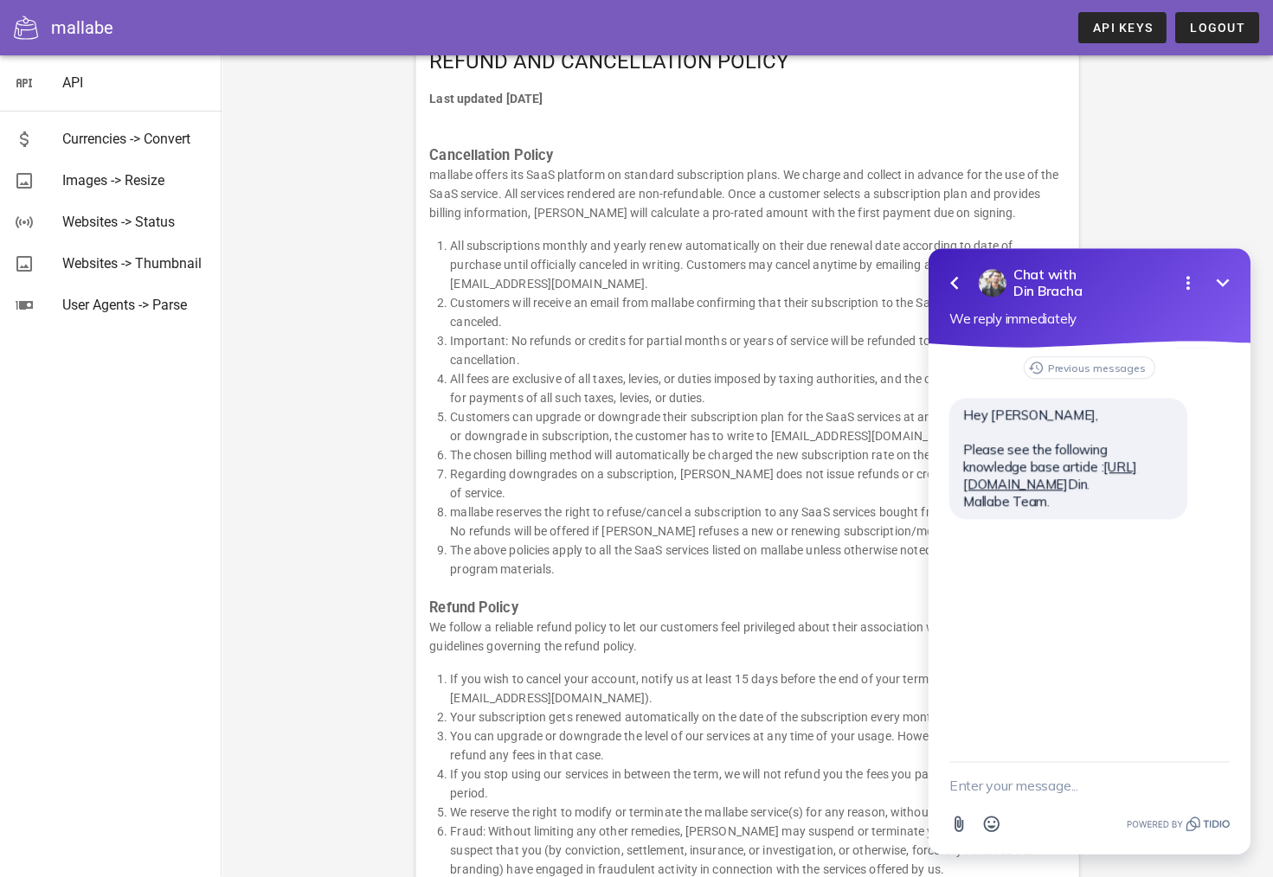
scroll to position [87, 0]
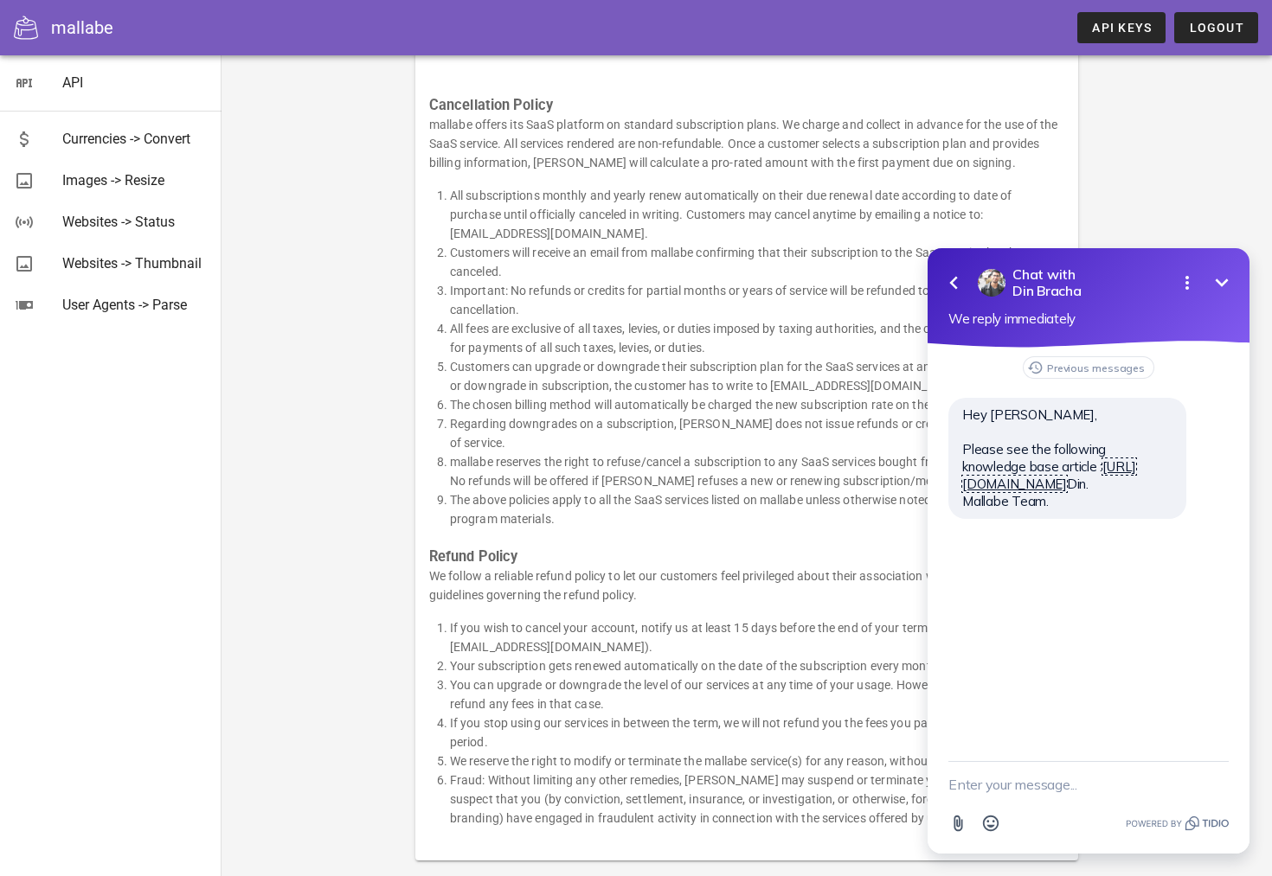
click at [999, 492] on link "[URL][DOMAIN_NAME]" at bounding box center [1049, 475] width 174 height 34
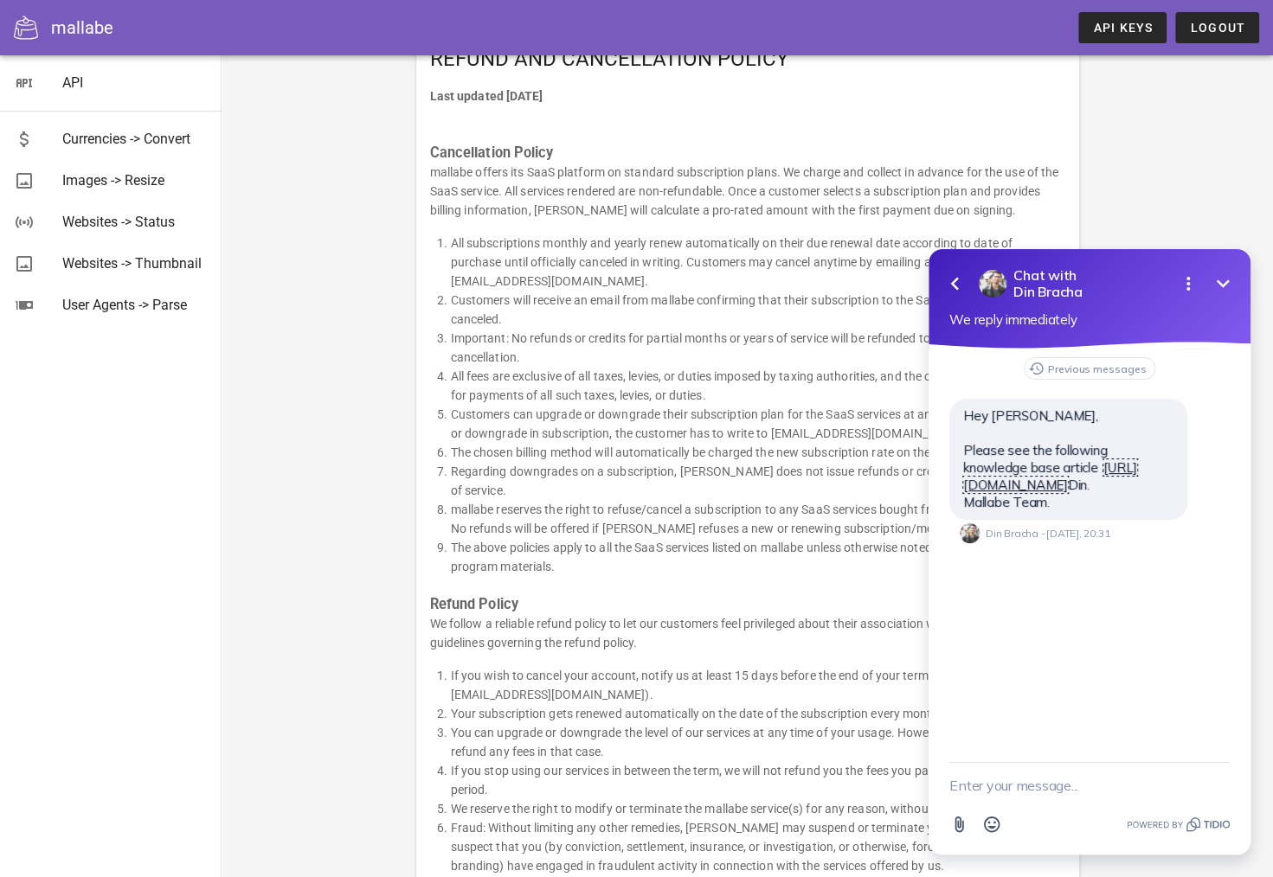
scroll to position [0, 0]
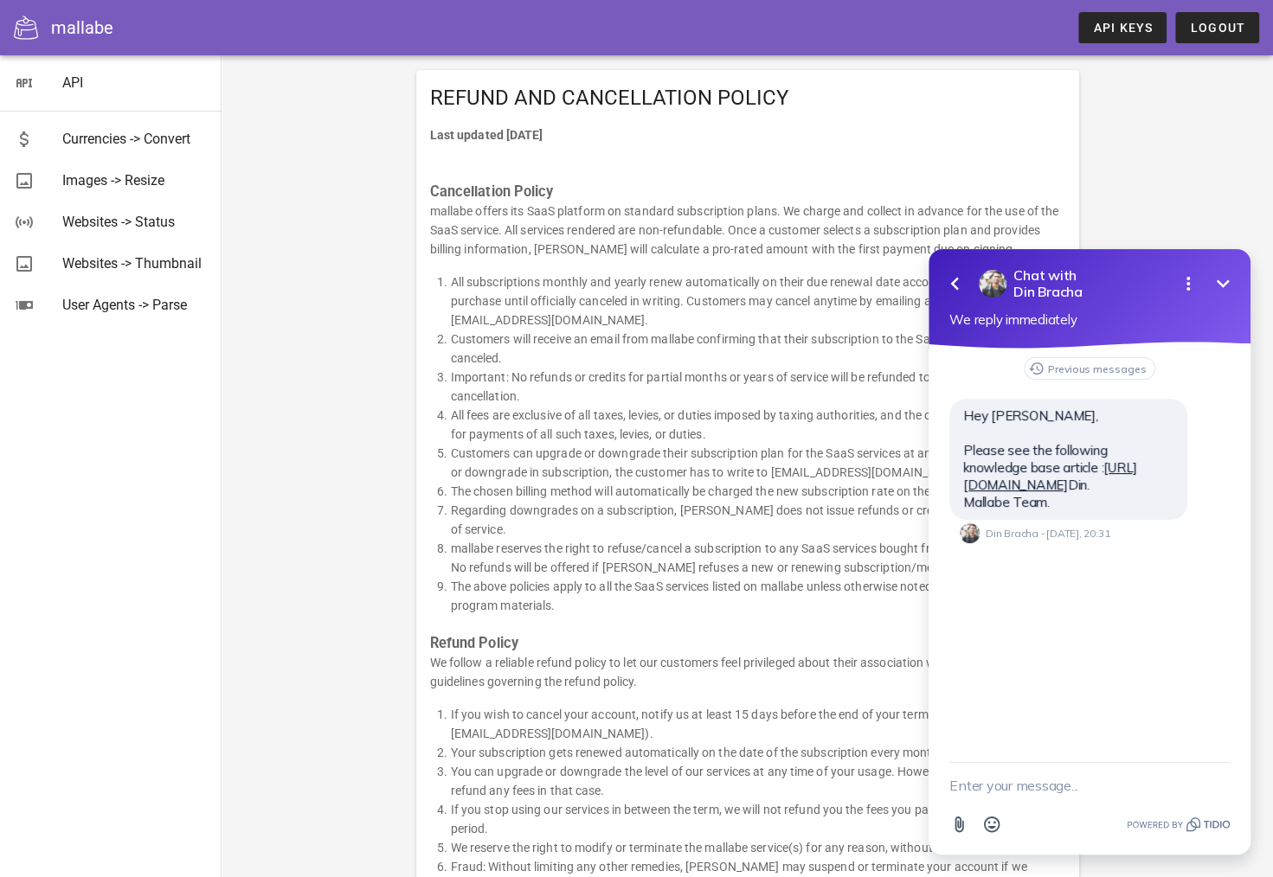
click at [53, 18] on div "mallabe" at bounding box center [82, 28] width 62 height 26
click at [1107, 28] on span "API Keys" at bounding box center [1122, 28] width 61 height 14
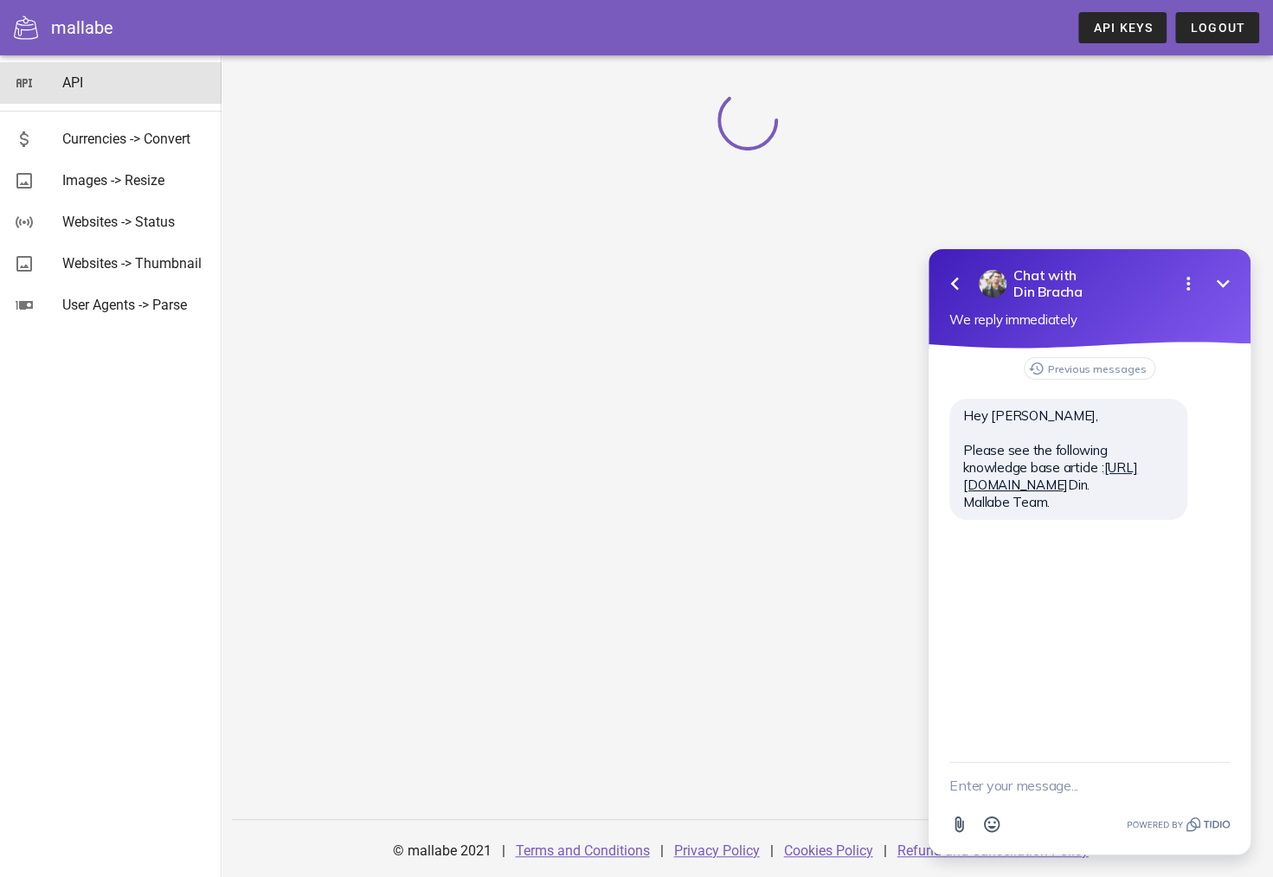
click at [61, 77] on link "API" at bounding box center [110, 83] width 221 height 42
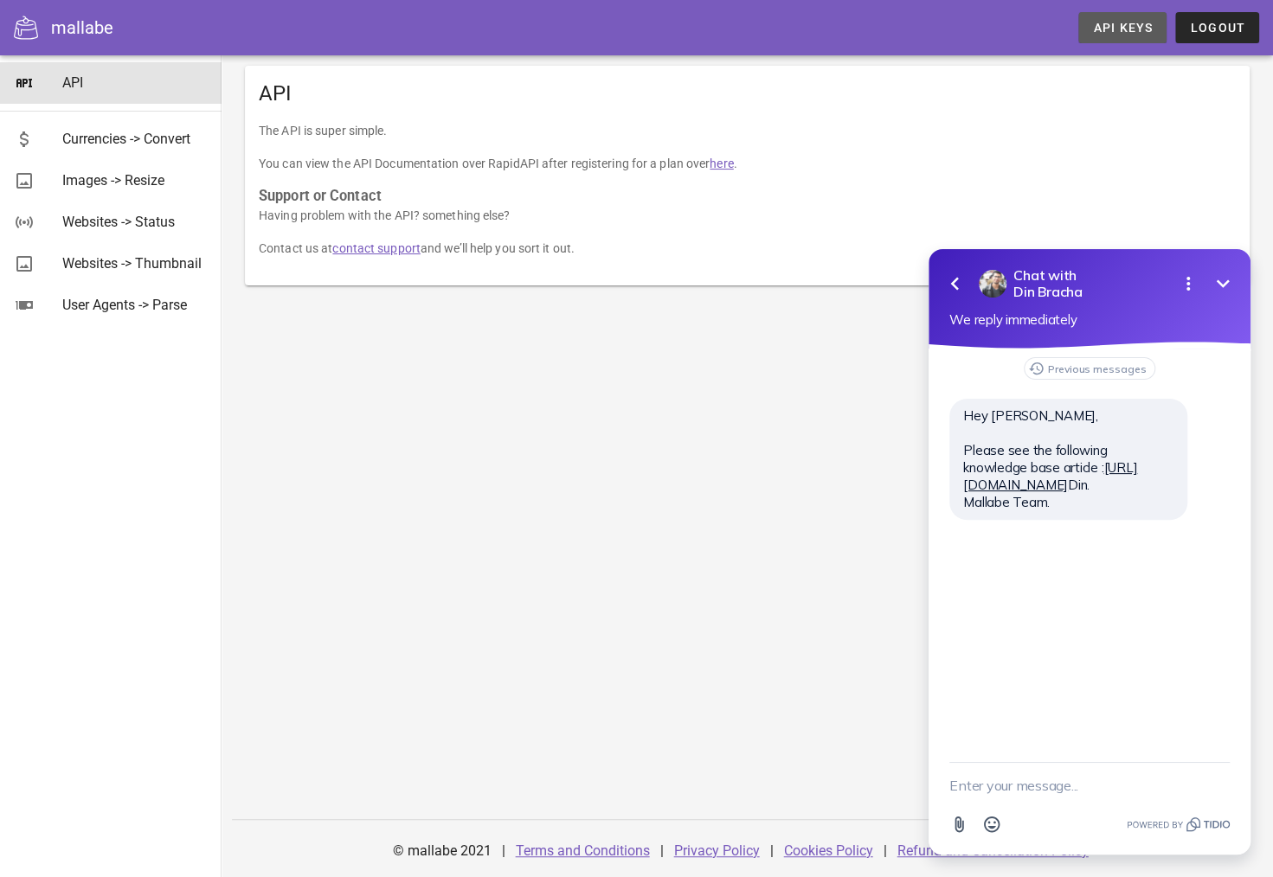
click at [1119, 19] on link "API Keys" at bounding box center [1122, 27] width 88 height 31
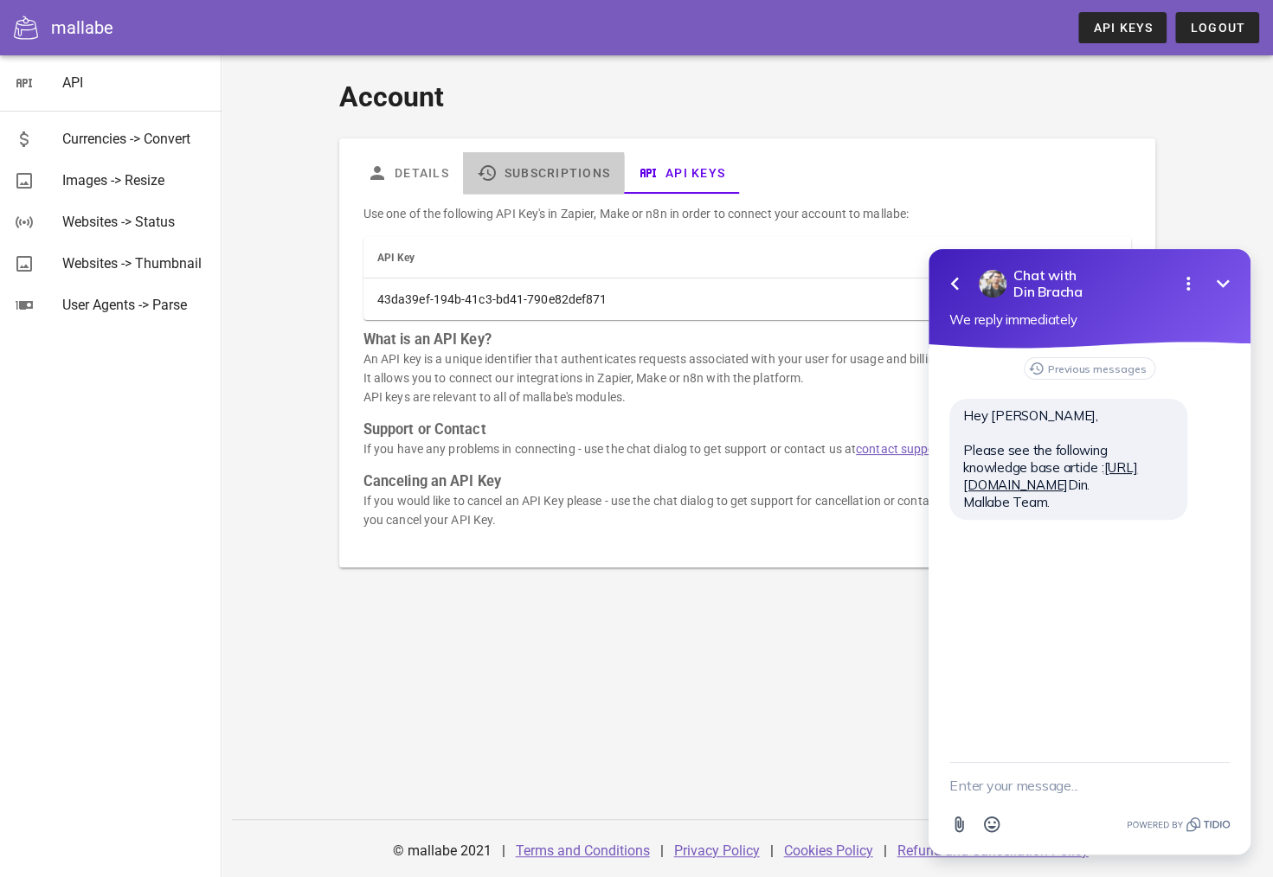
click at [583, 183] on link "Subscriptions" at bounding box center [543, 173] width 161 height 42
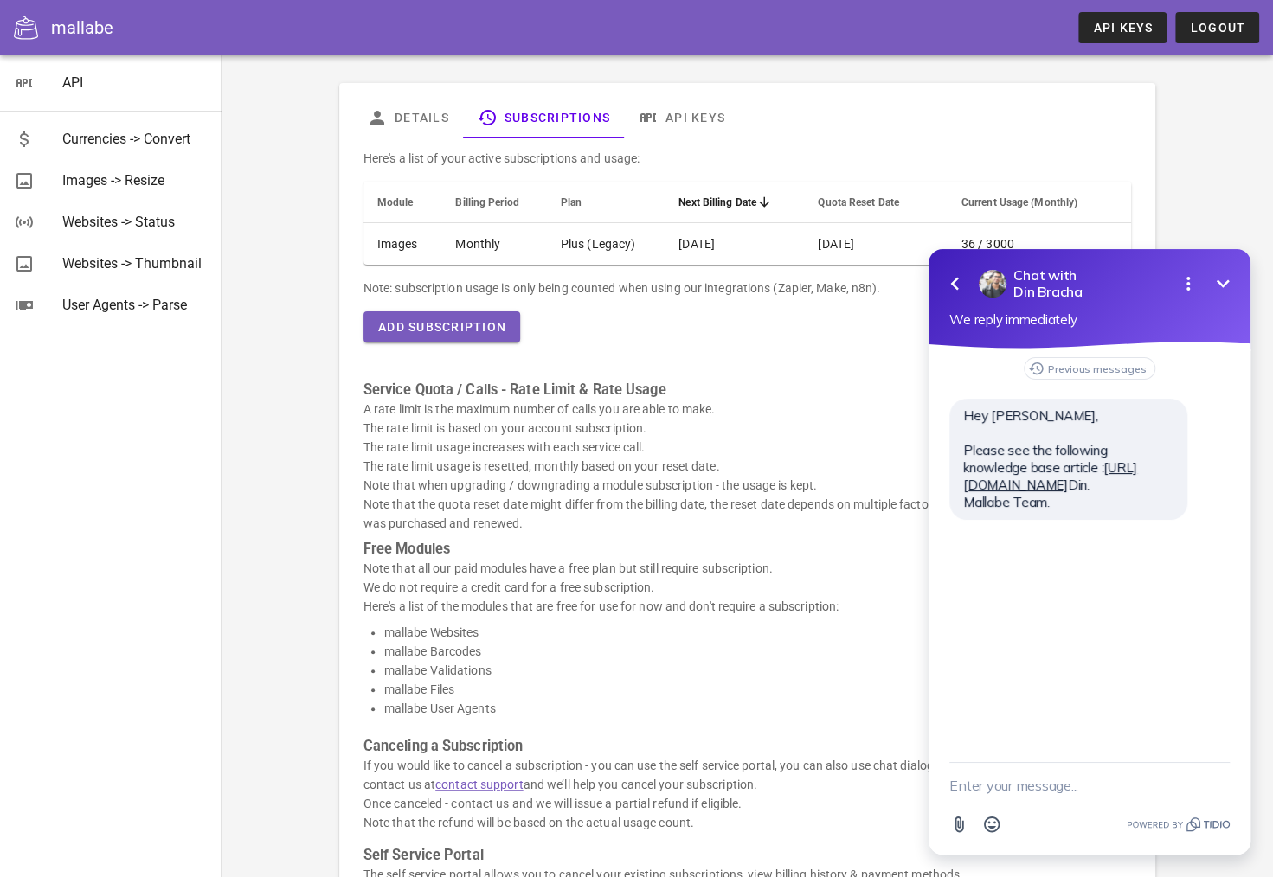
scroll to position [55, 0]
click at [581, 508] on p "A rate limit is the maximum number of calls you are able to make. The rate limi…" at bounding box center [746, 466] width 767 height 133
click at [1215, 274] on icon "Minimize" at bounding box center [1222, 283] width 21 height 21
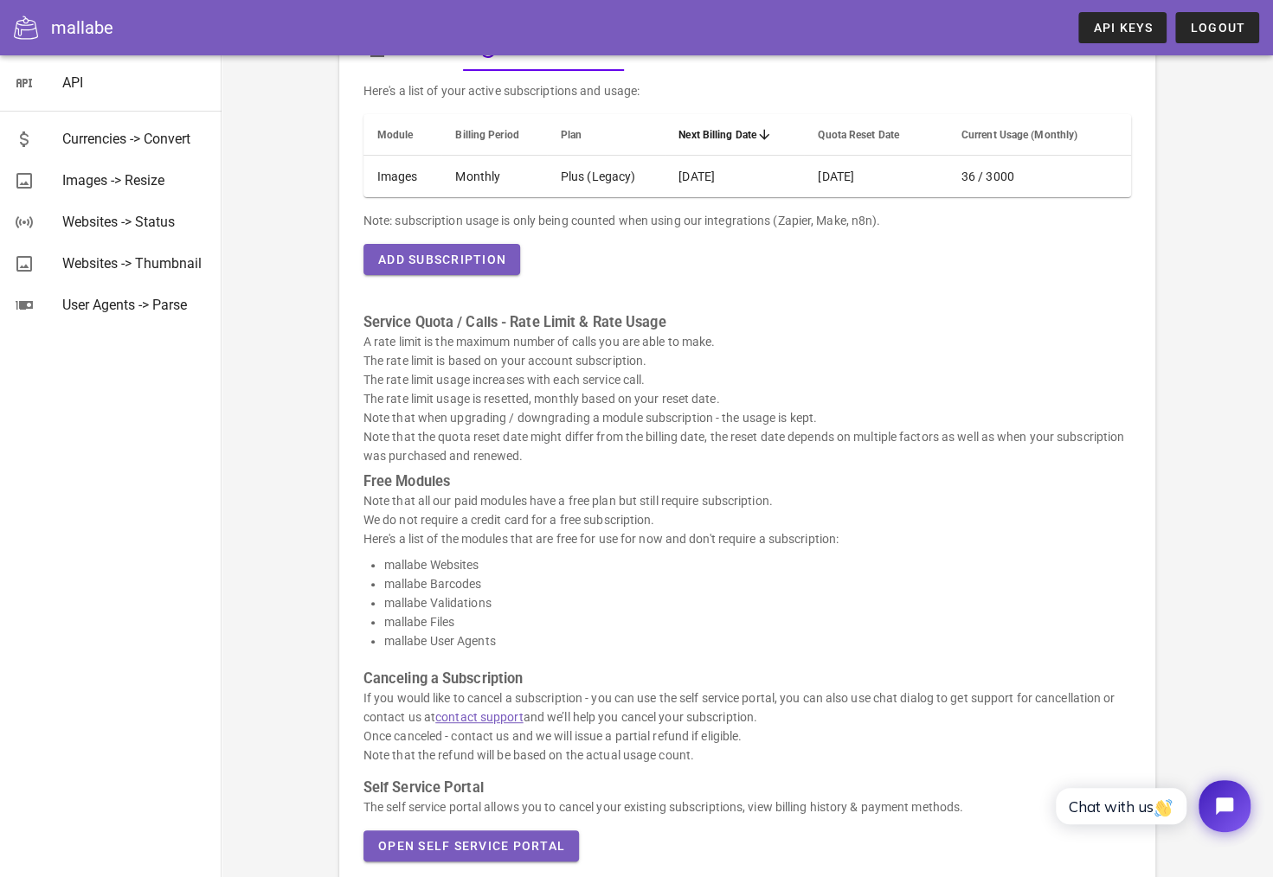
scroll to position [228, 0]
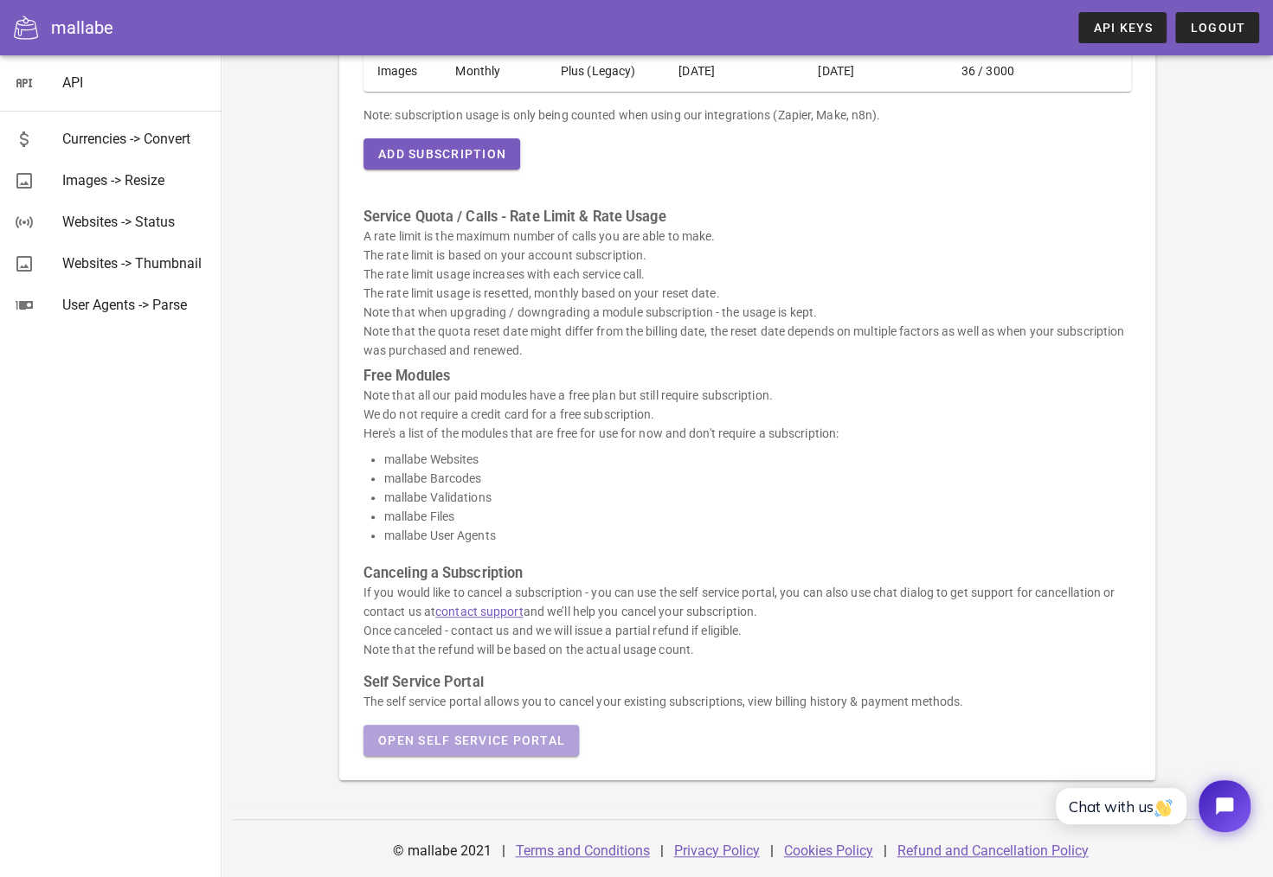
click at [503, 744] on span "Open Self Service Portal" at bounding box center [471, 741] width 188 height 14
